Goal: Information Seeking & Learning: Learn about a topic

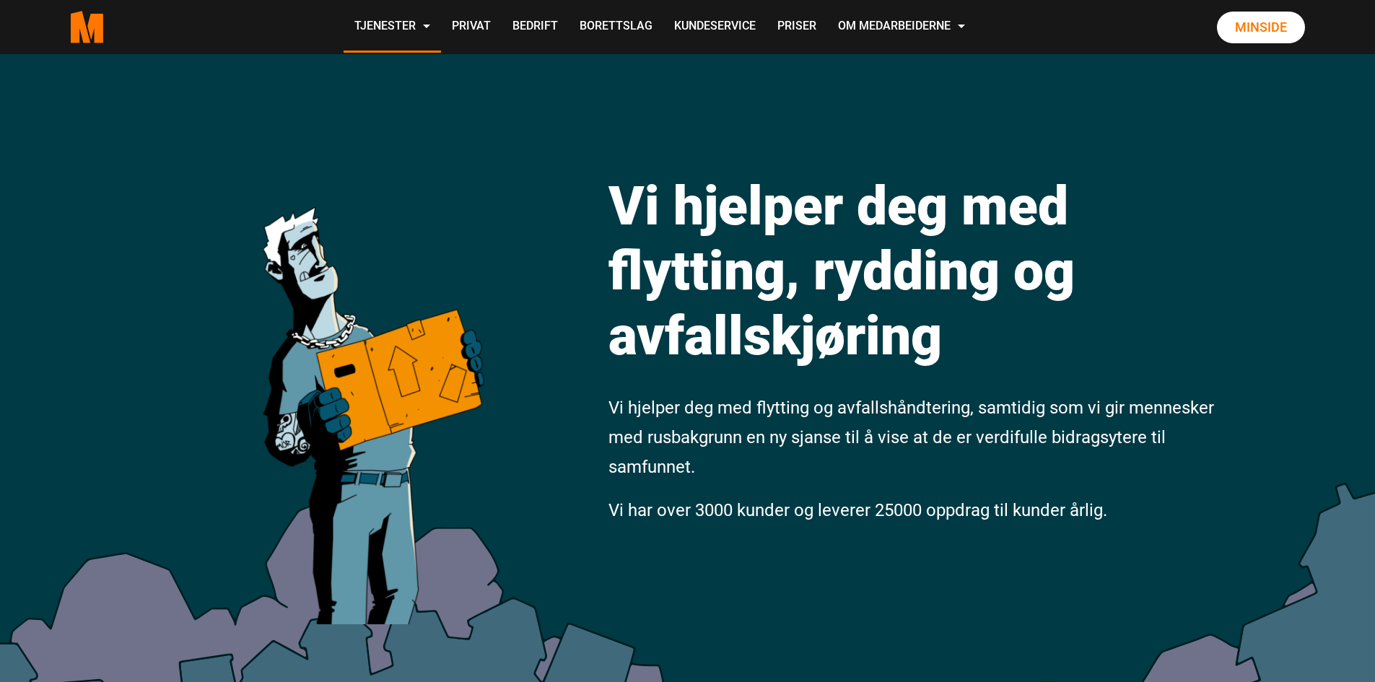
scroll to position [313, 0]
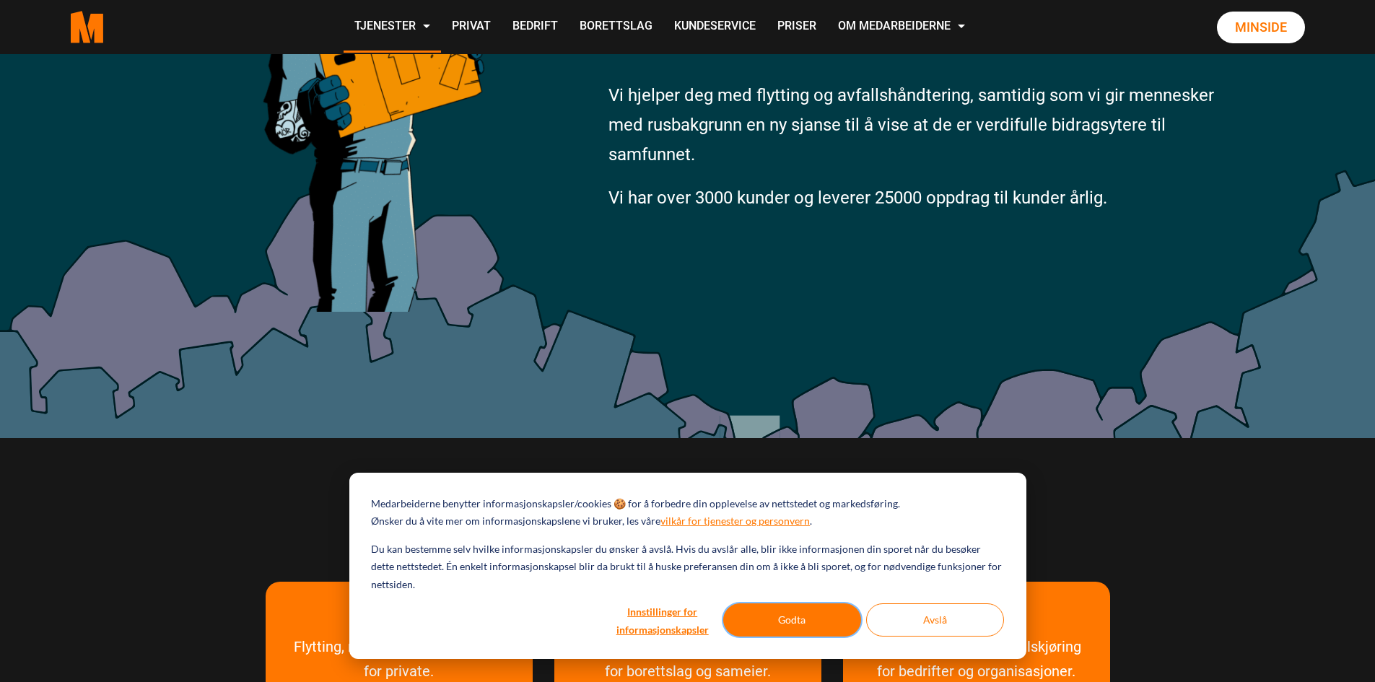
click at [813, 626] on button "Godta" at bounding box center [792, 619] width 138 height 33
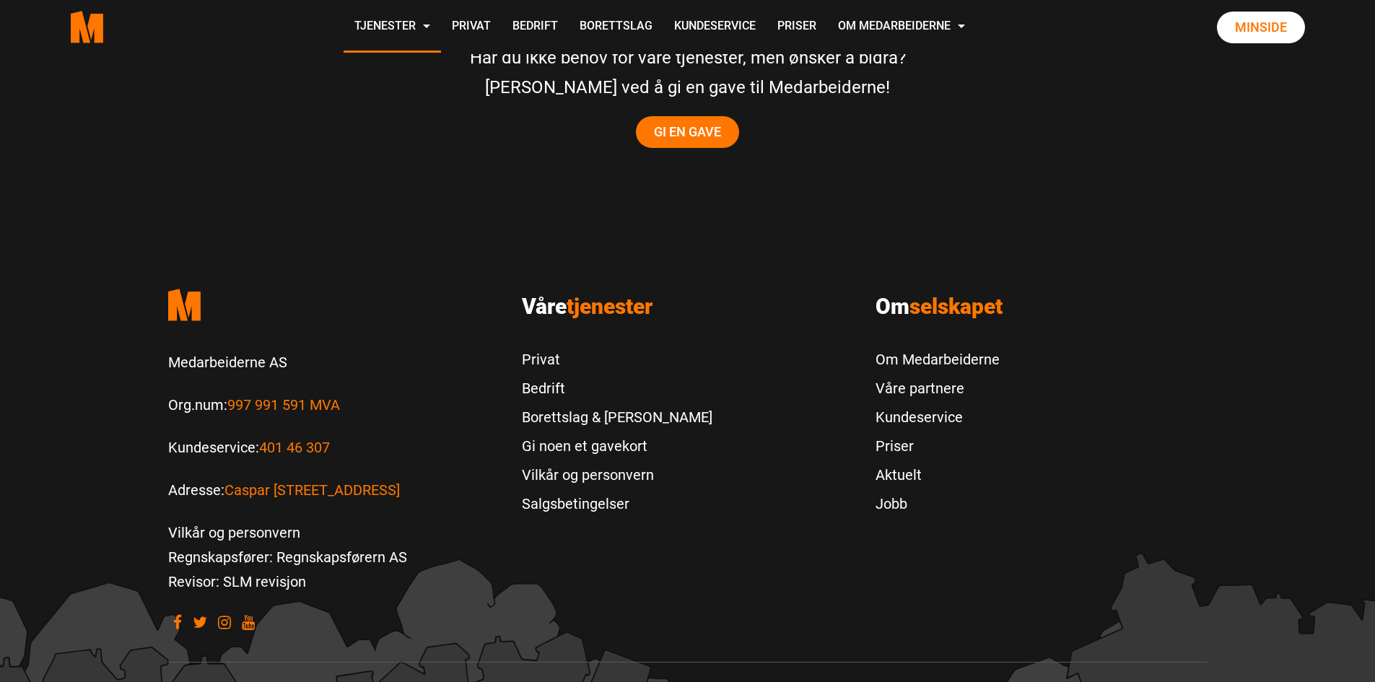
scroll to position [3067, 0]
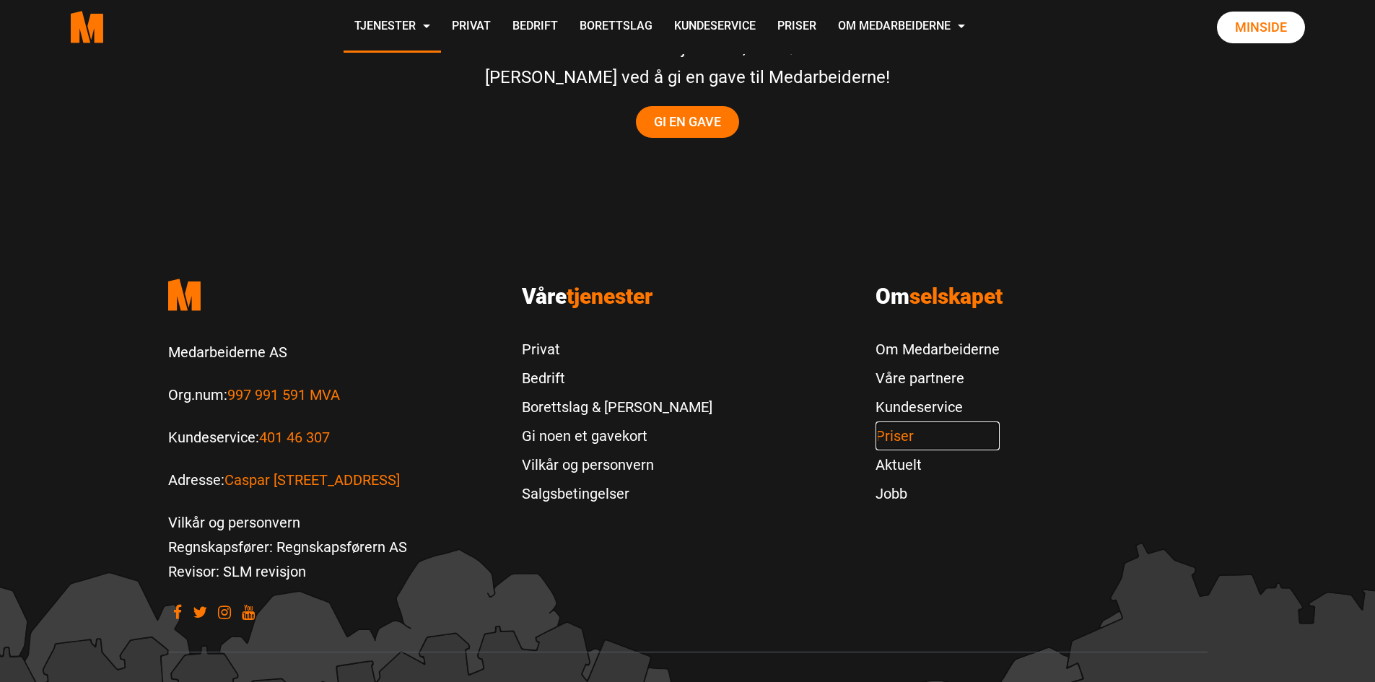
click at [910, 422] on link "Priser" at bounding box center [938, 436] width 124 height 29
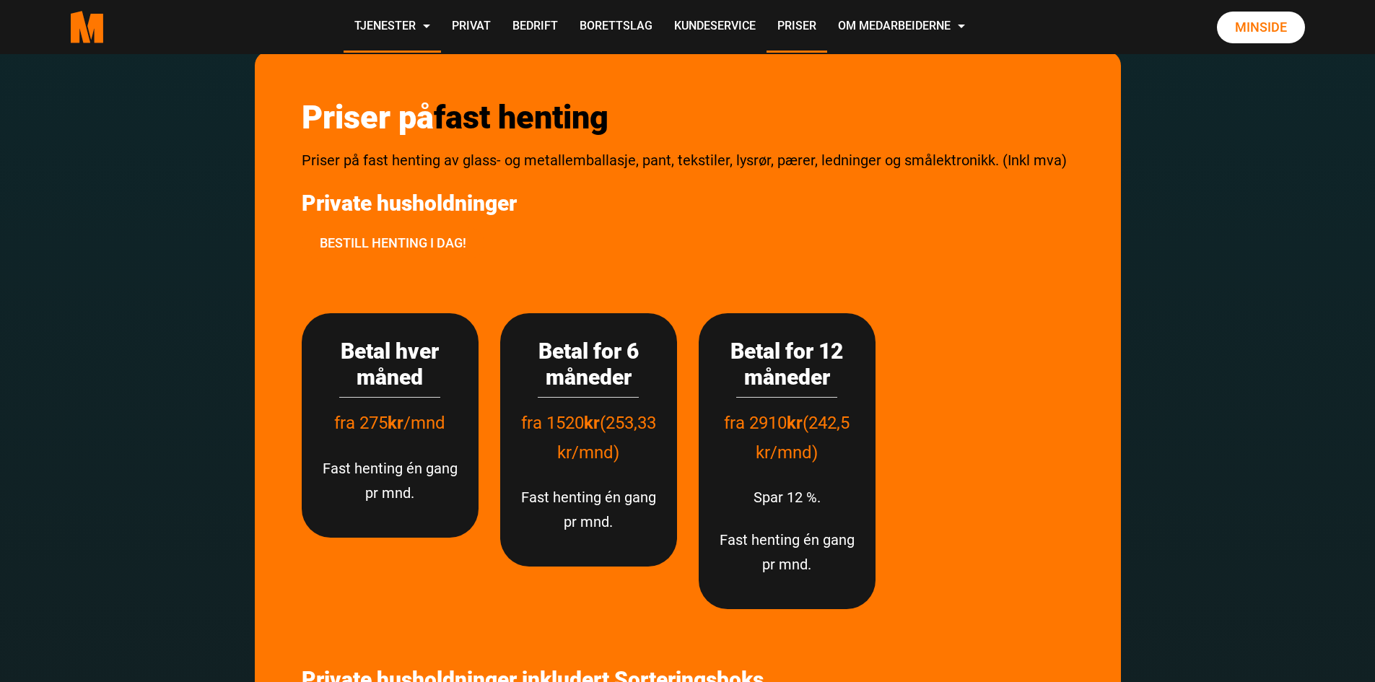
scroll to position [2503, 0]
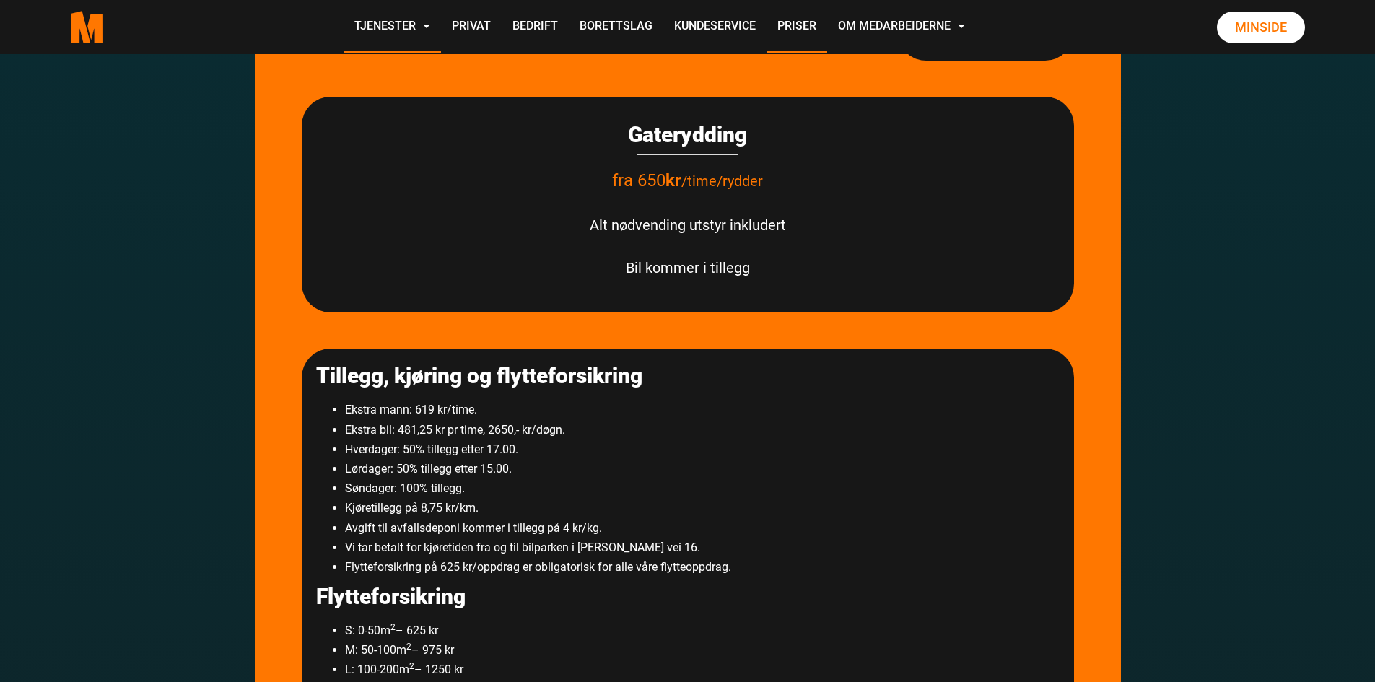
scroll to position [2189, 0]
